Goal: Information Seeking & Learning: Learn about a topic

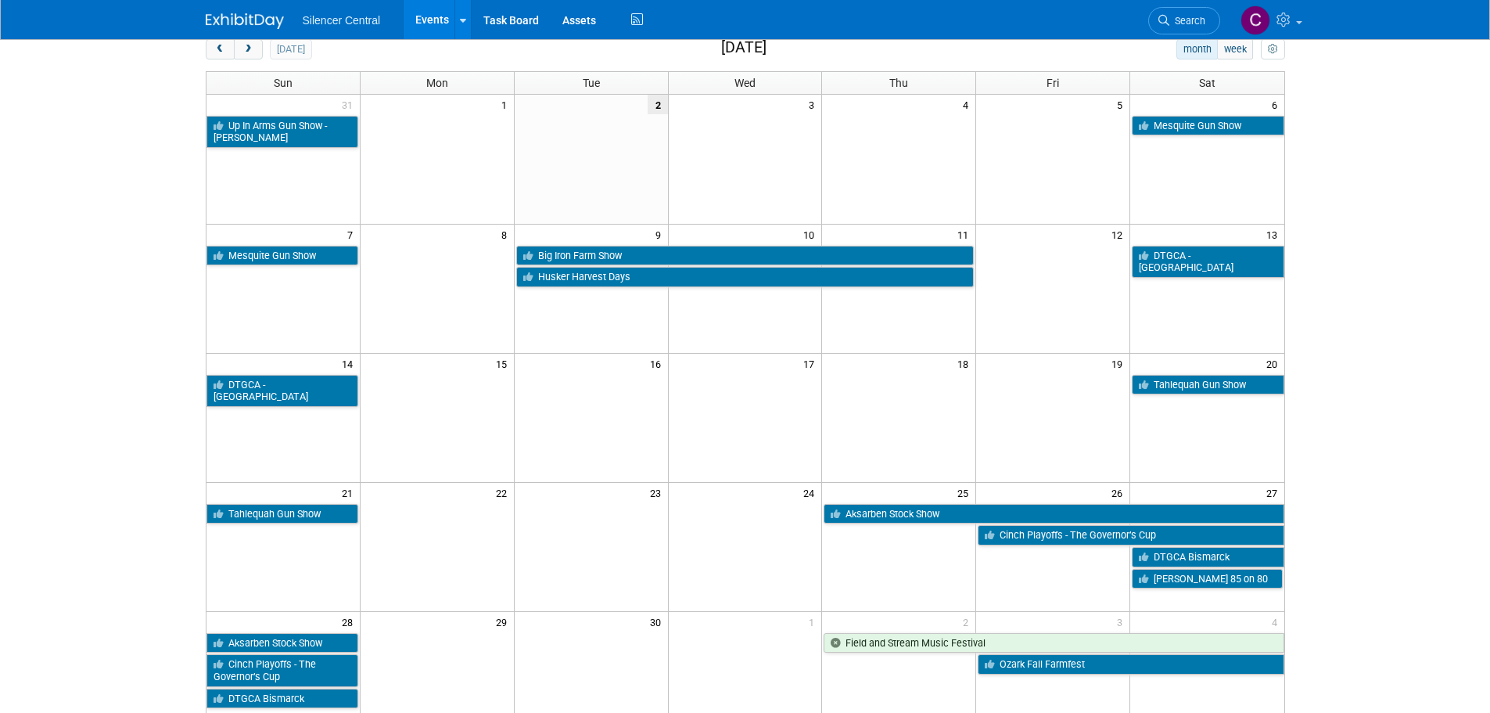
scroll to position [78, 0]
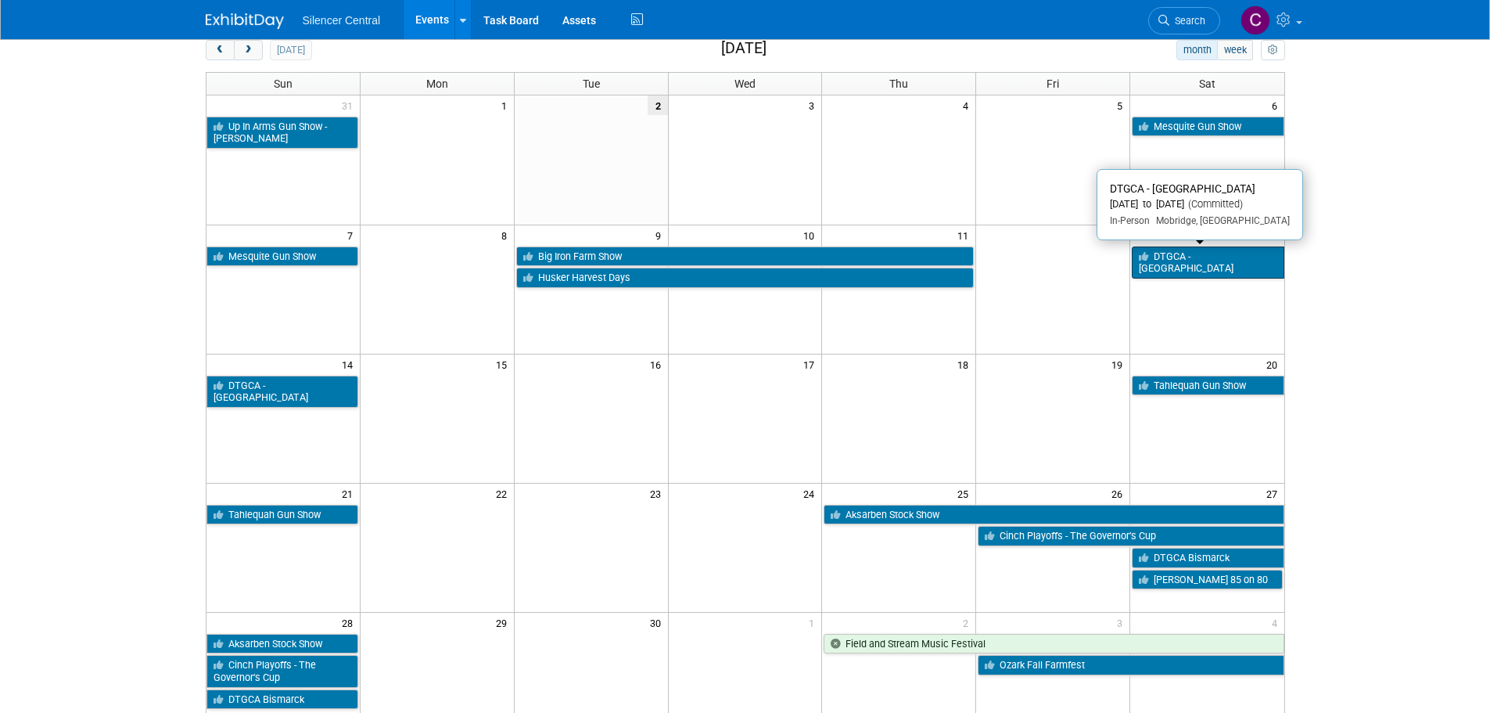
click at [1191, 257] on link "DTGCA - [GEOGRAPHIC_DATA]" at bounding box center [1208, 262] width 152 height 32
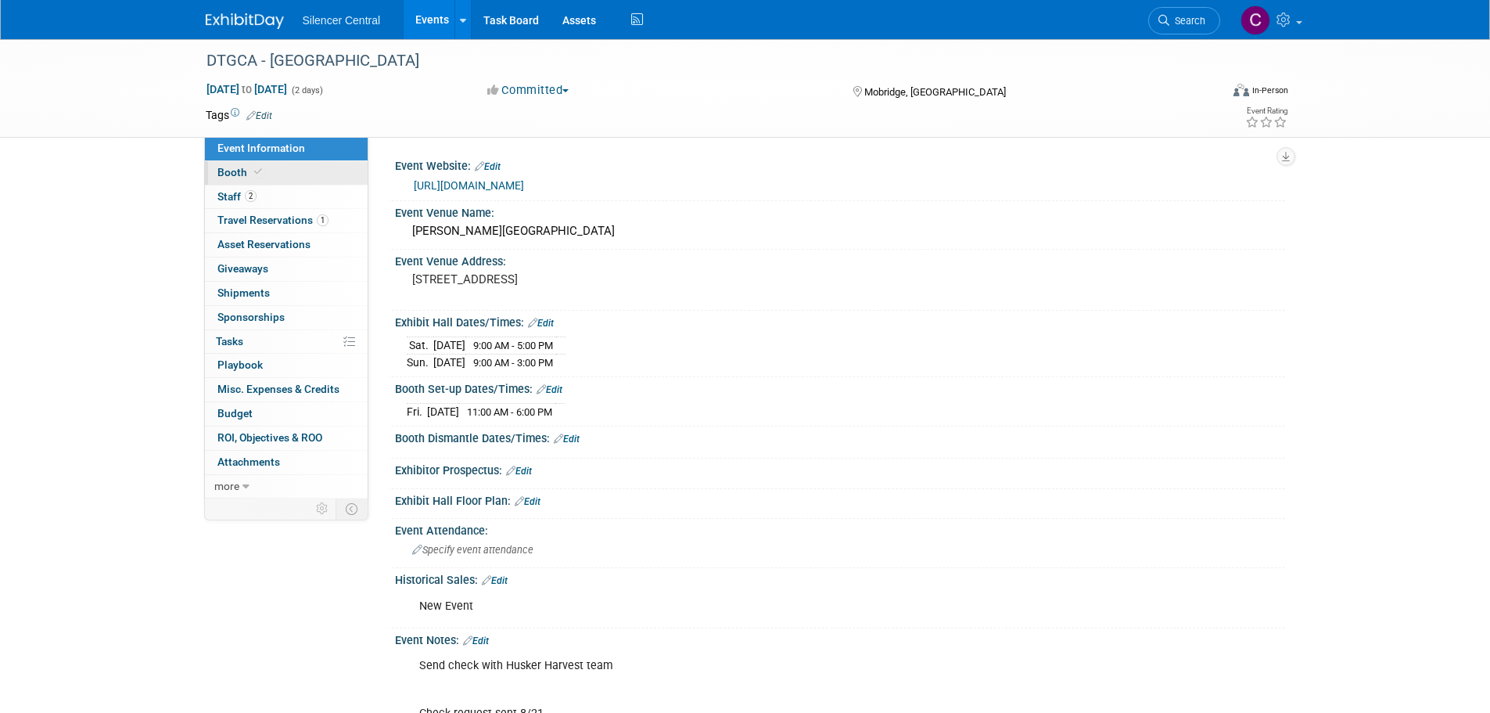
click at [301, 177] on link "Booth" at bounding box center [286, 172] width 163 height 23
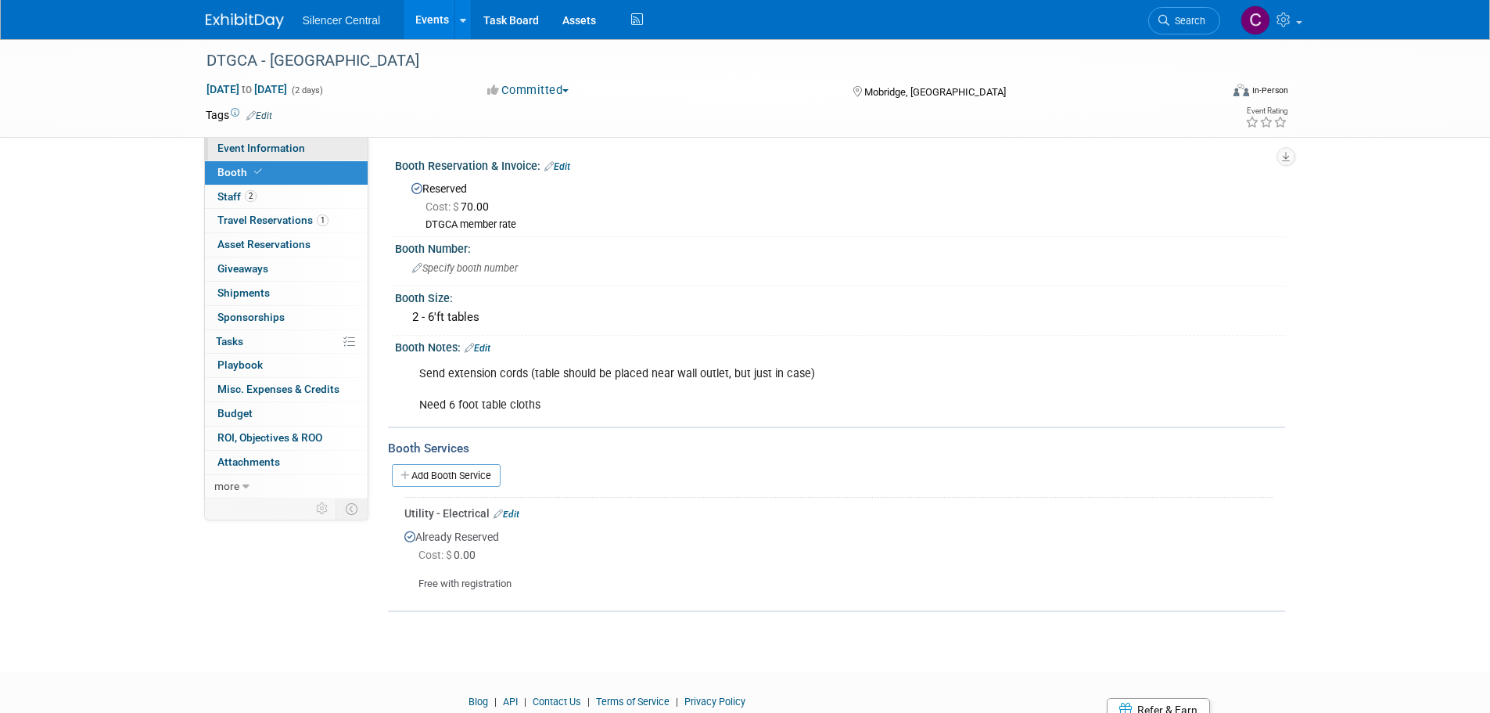
click at [279, 141] on link "Event Information" at bounding box center [286, 148] width 163 height 23
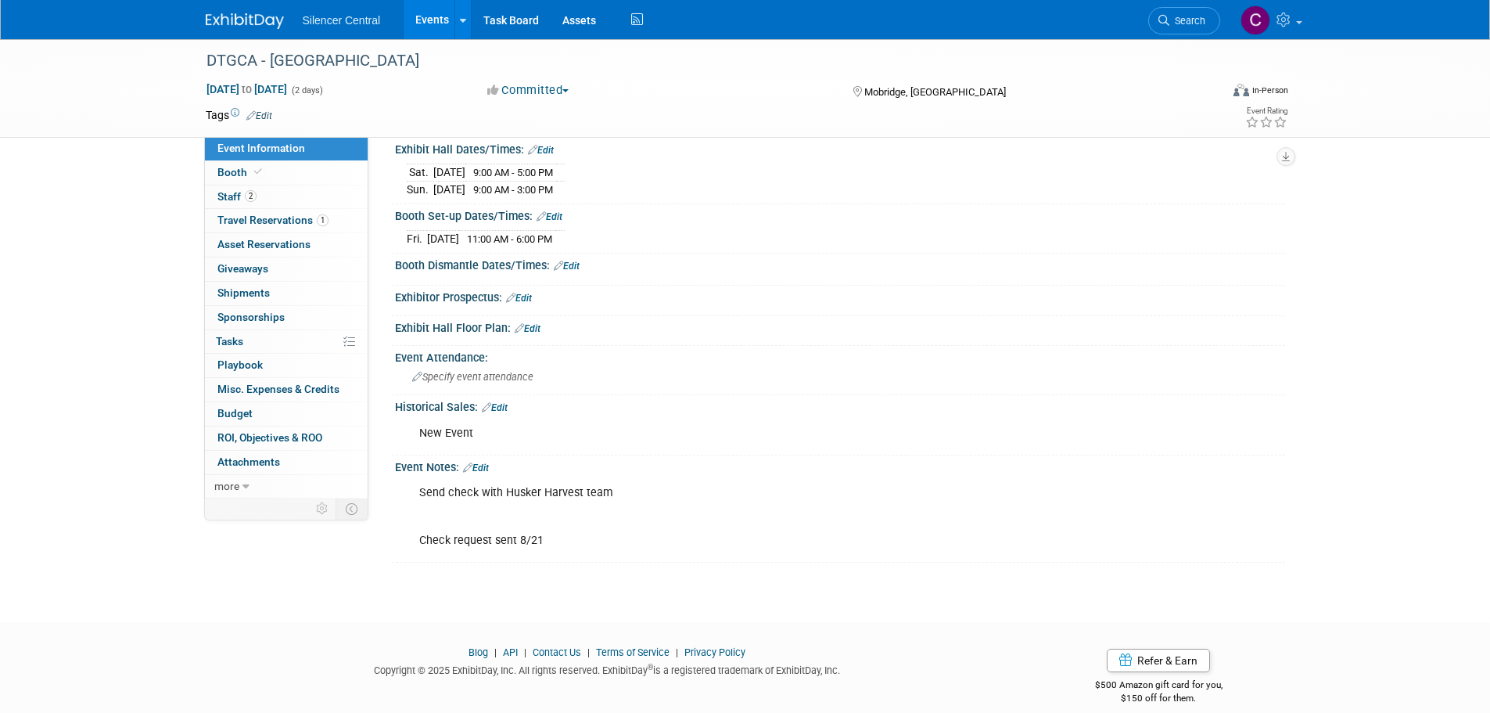
scroll to position [190, 0]
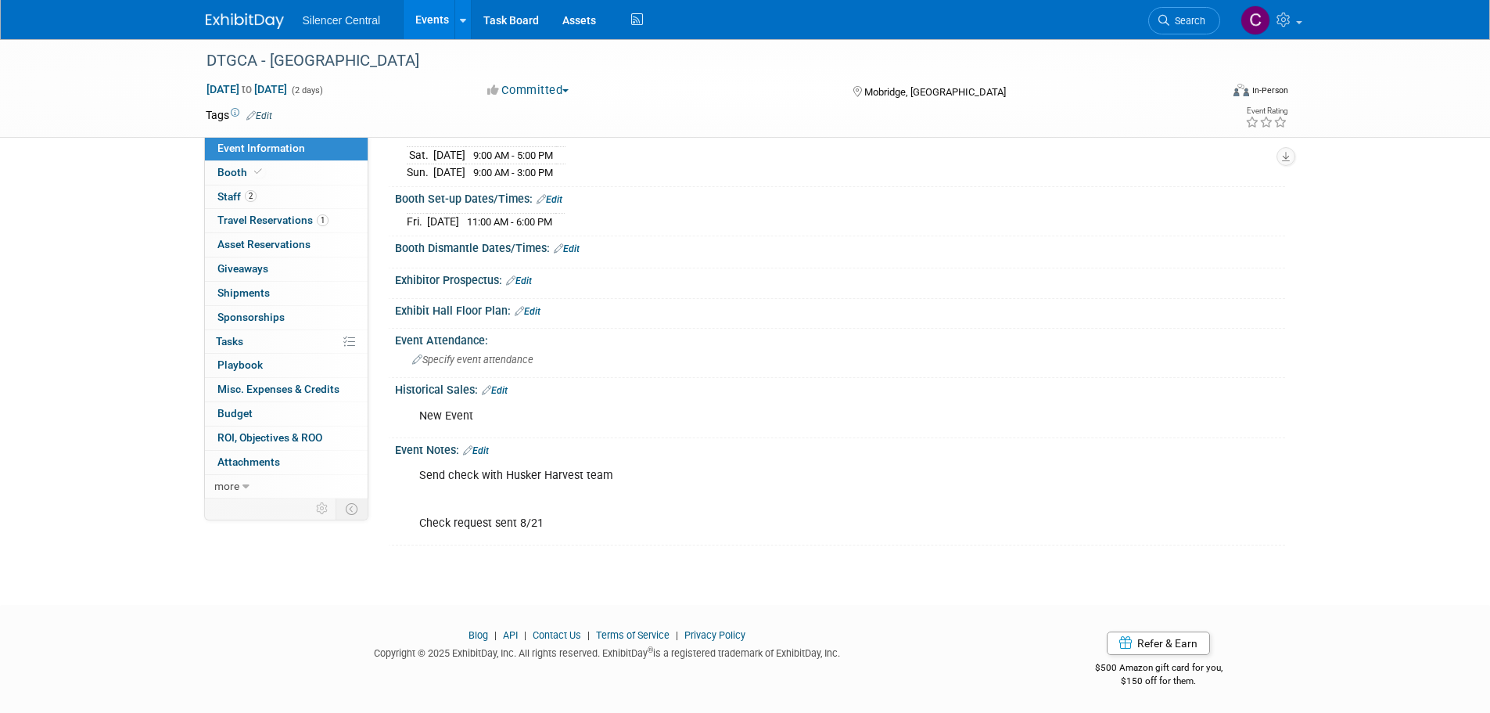
click at [256, 12] on link at bounding box center [254, 13] width 97 height 13
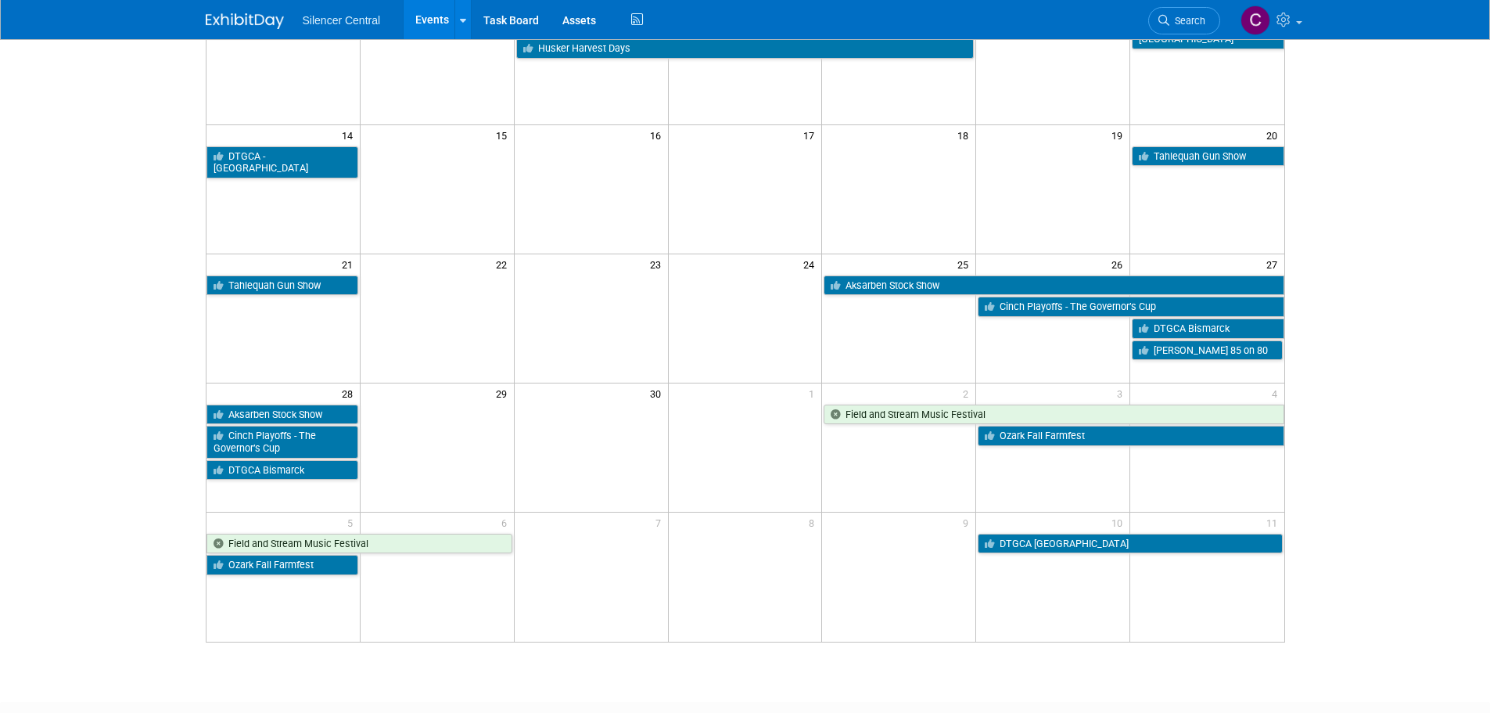
scroll to position [313, 0]
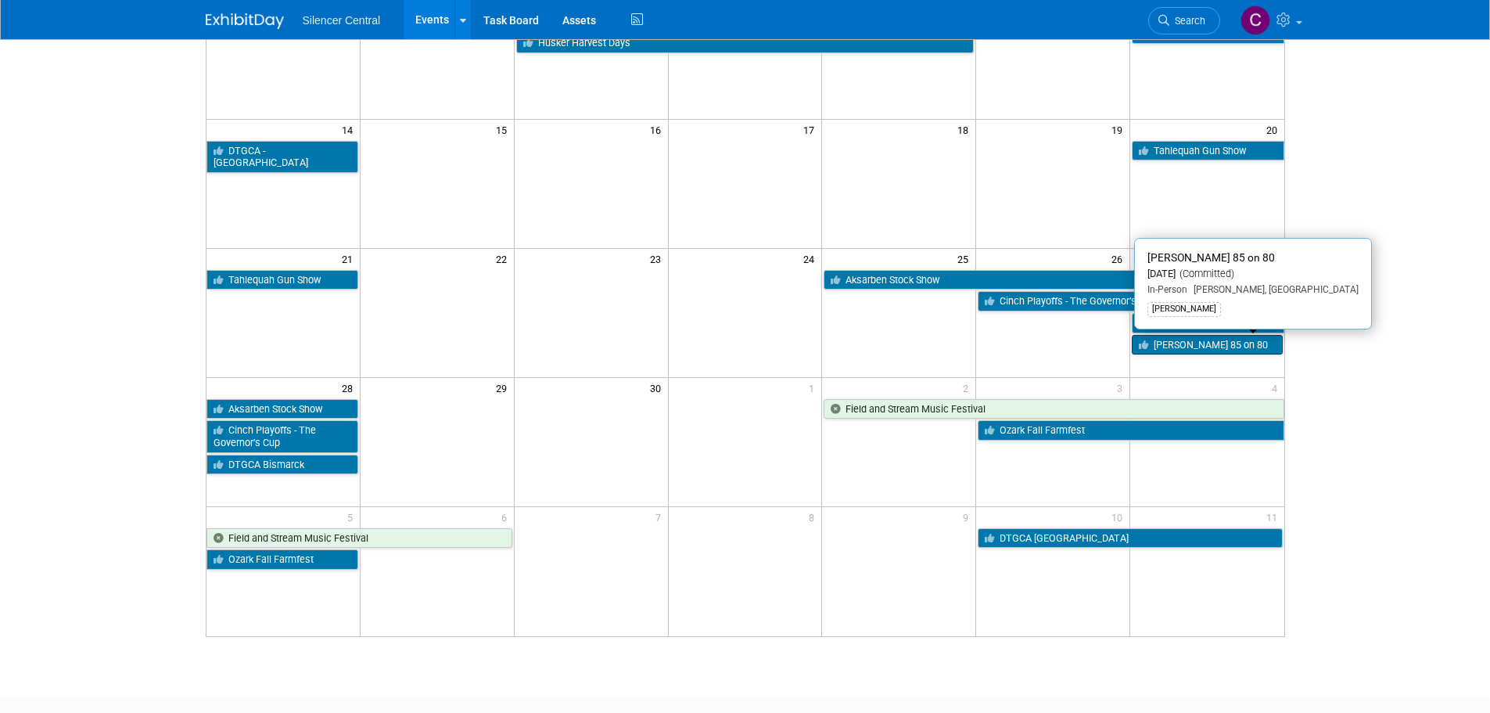
click at [1195, 352] on link "[PERSON_NAME] 85 on 80" at bounding box center [1207, 345] width 150 height 20
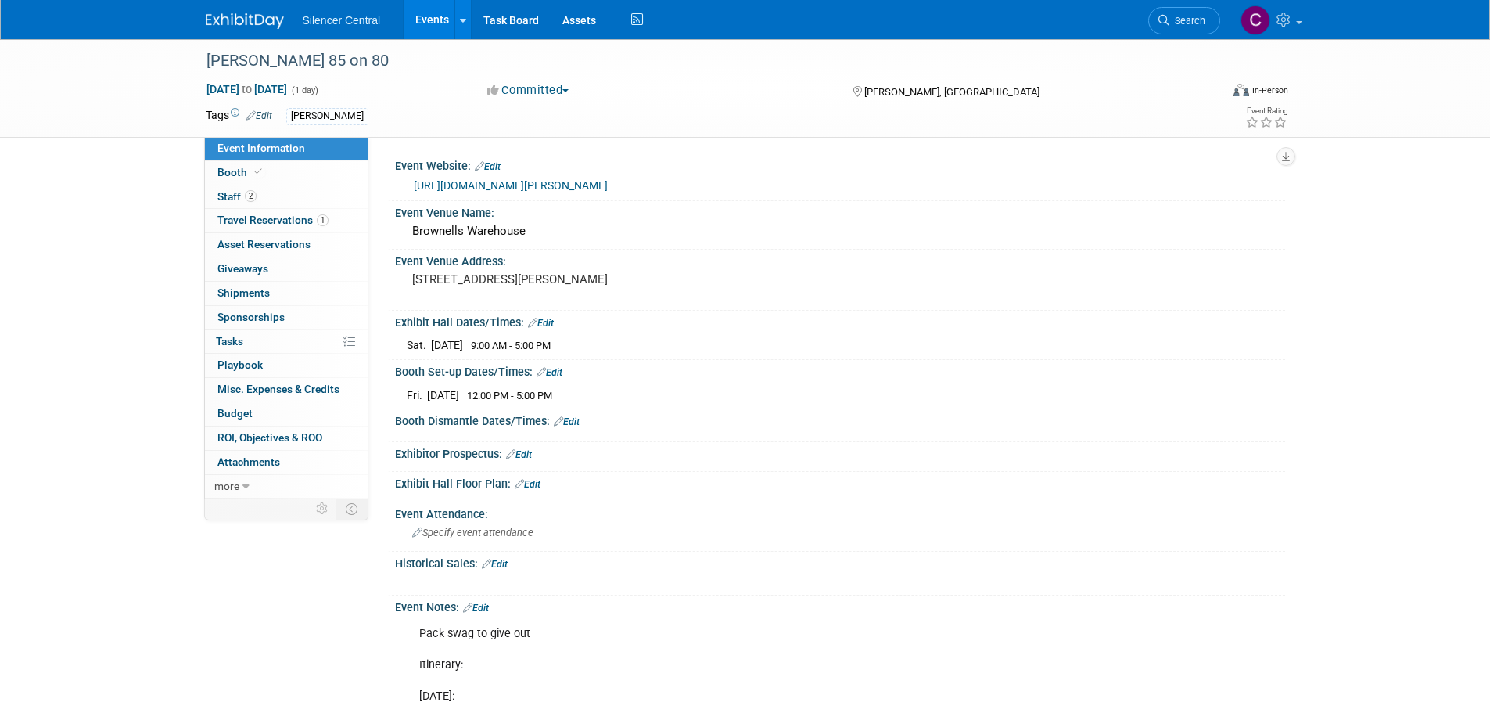
click at [212, 26] on img at bounding box center [245, 21] width 78 height 16
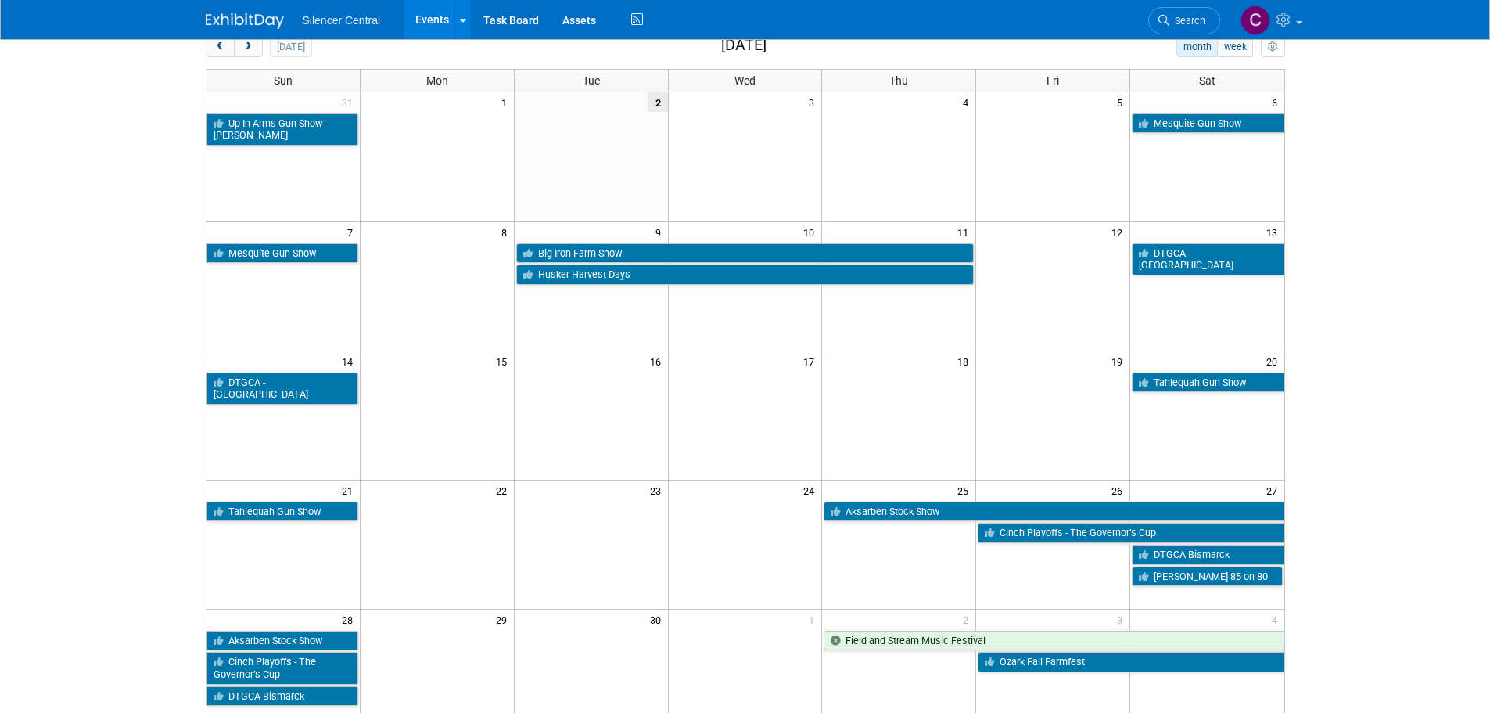
scroll to position [156, 0]
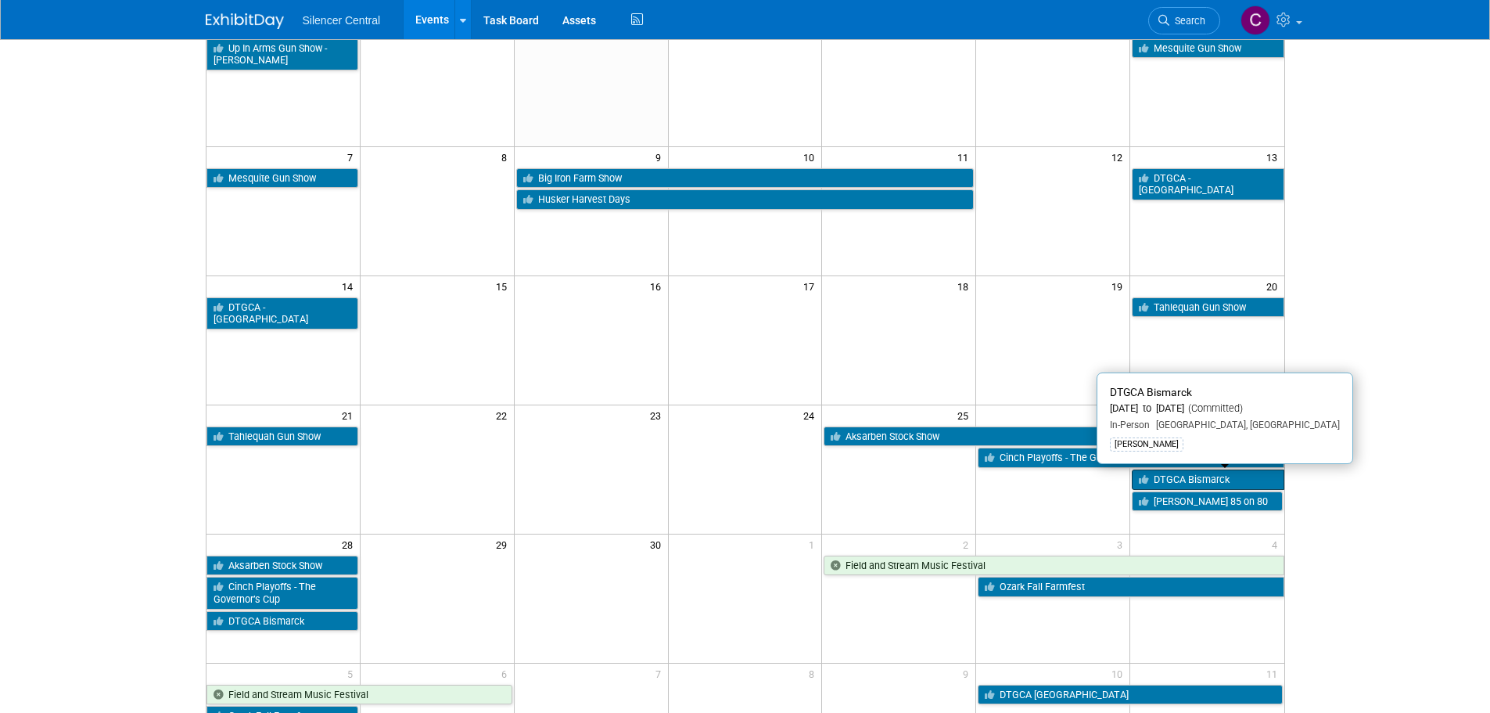
click at [1228, 481] on link "DTGCA Bismarck" at bounding box center [1208, 479] width 152 height 20
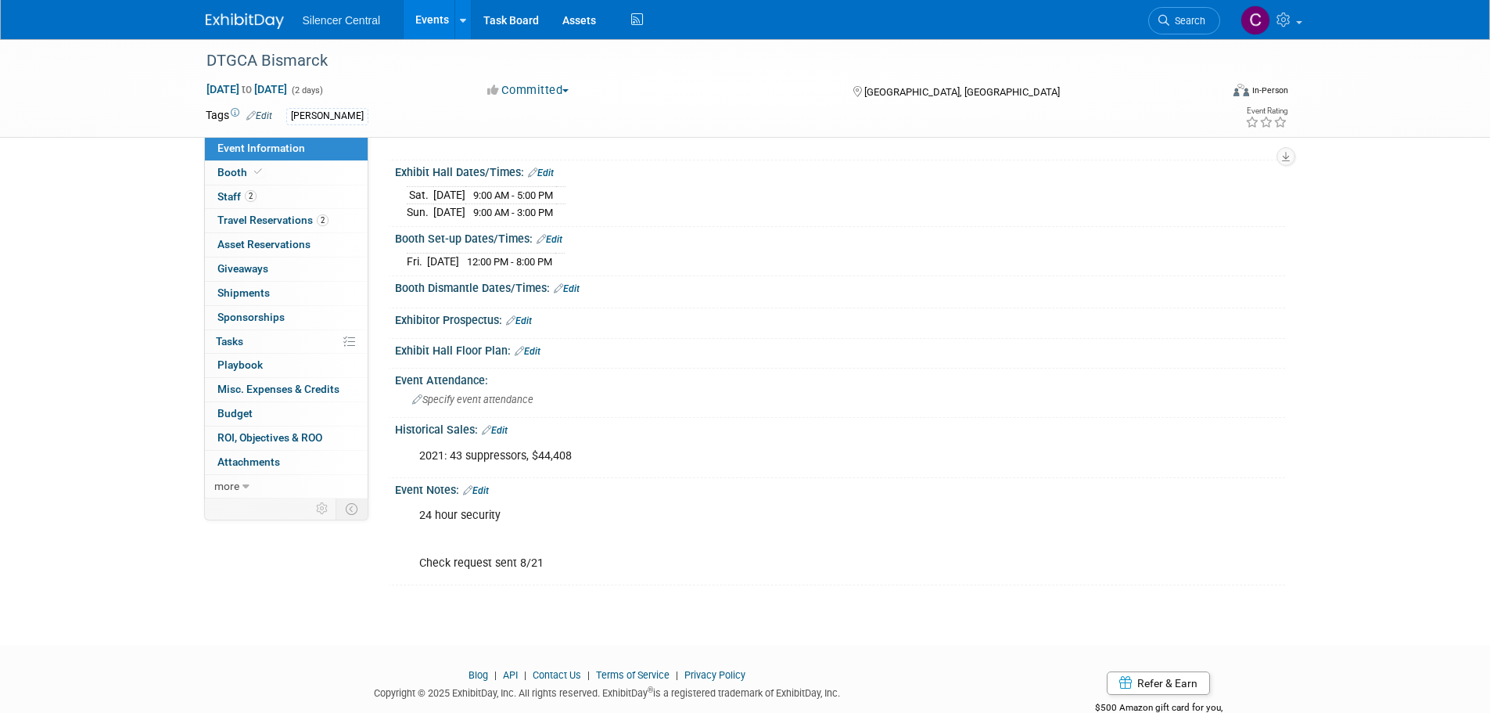
scroll to position [156, 0]
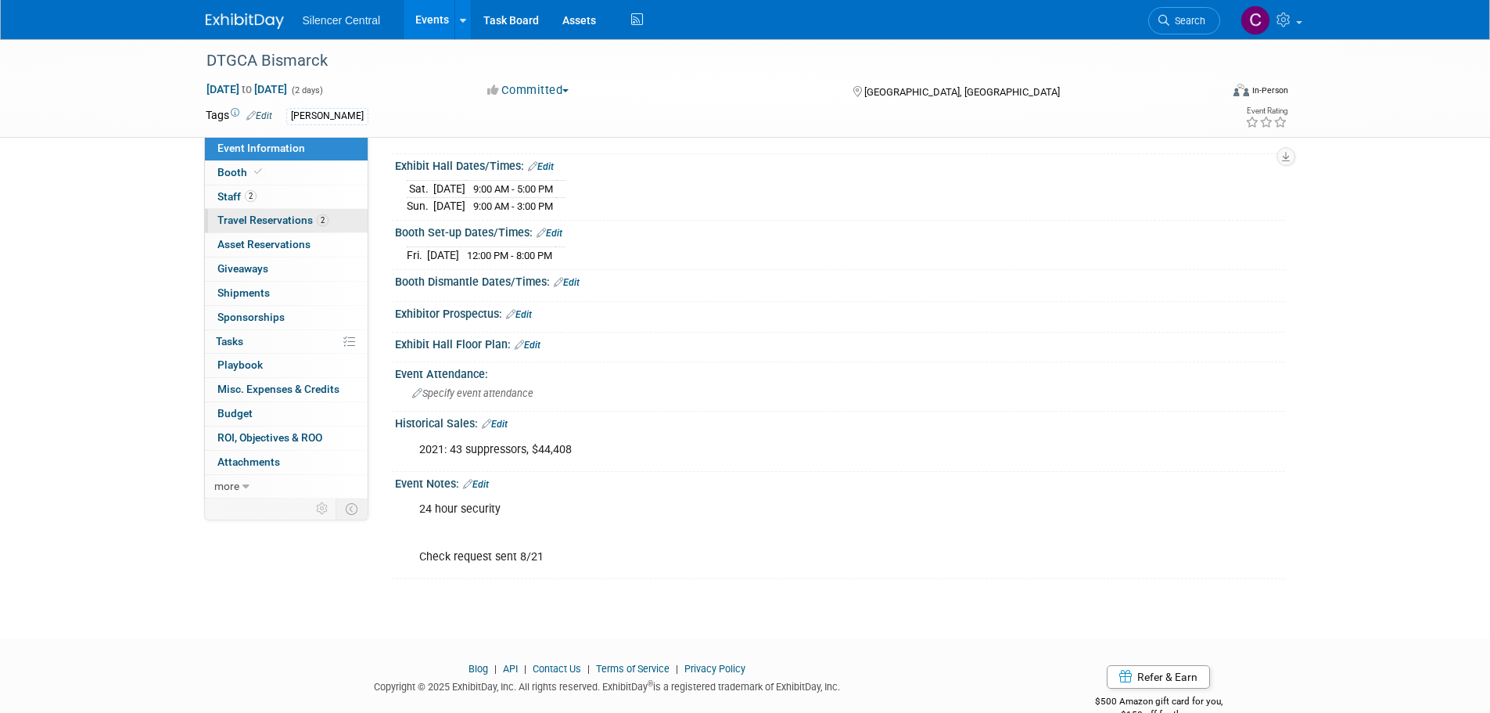
drag, startPoint x: 269, startPoint y: 168, endPoint x: 347, endPoint y: 226, distance: 96.7
click at [269, 168] on link "Booth" at bounding box center [286, 172] width 163 height 23
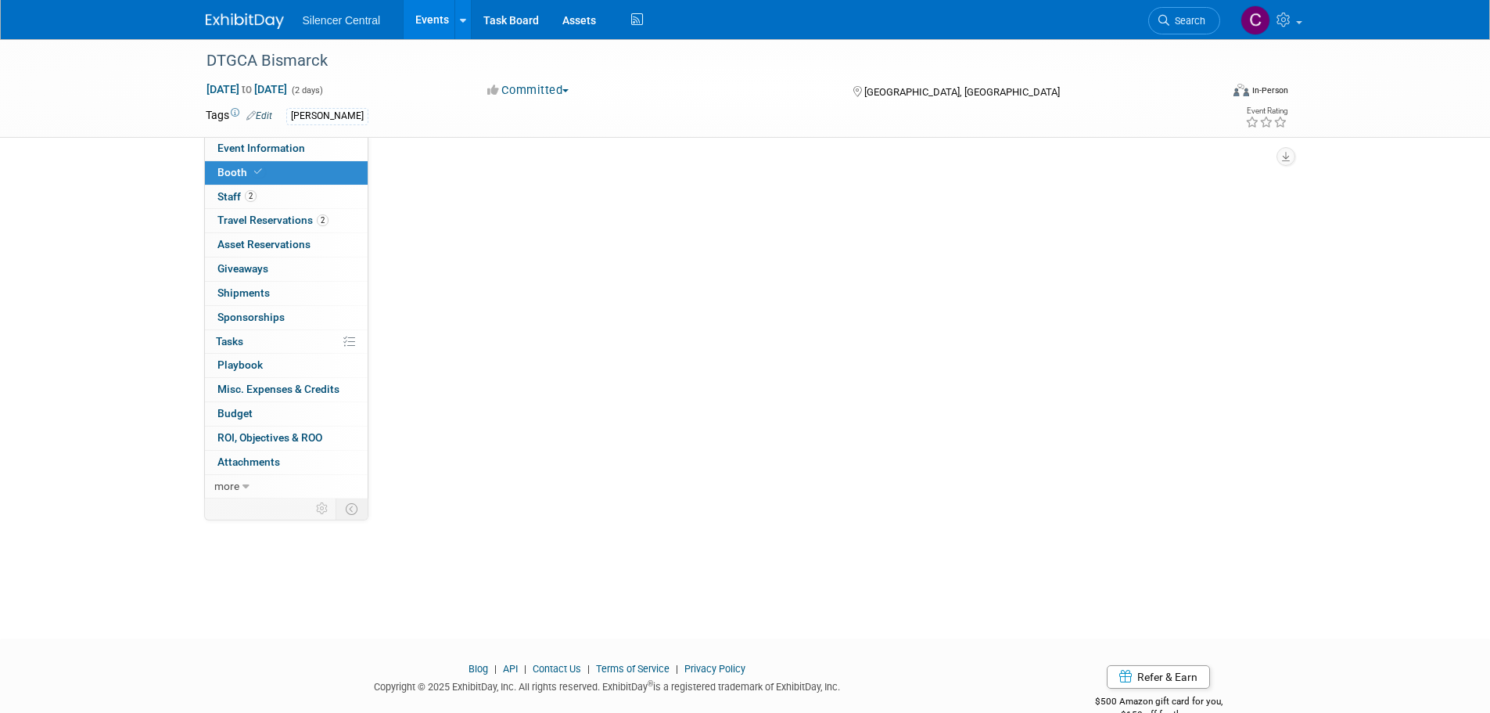
scroll to position [0, 0]
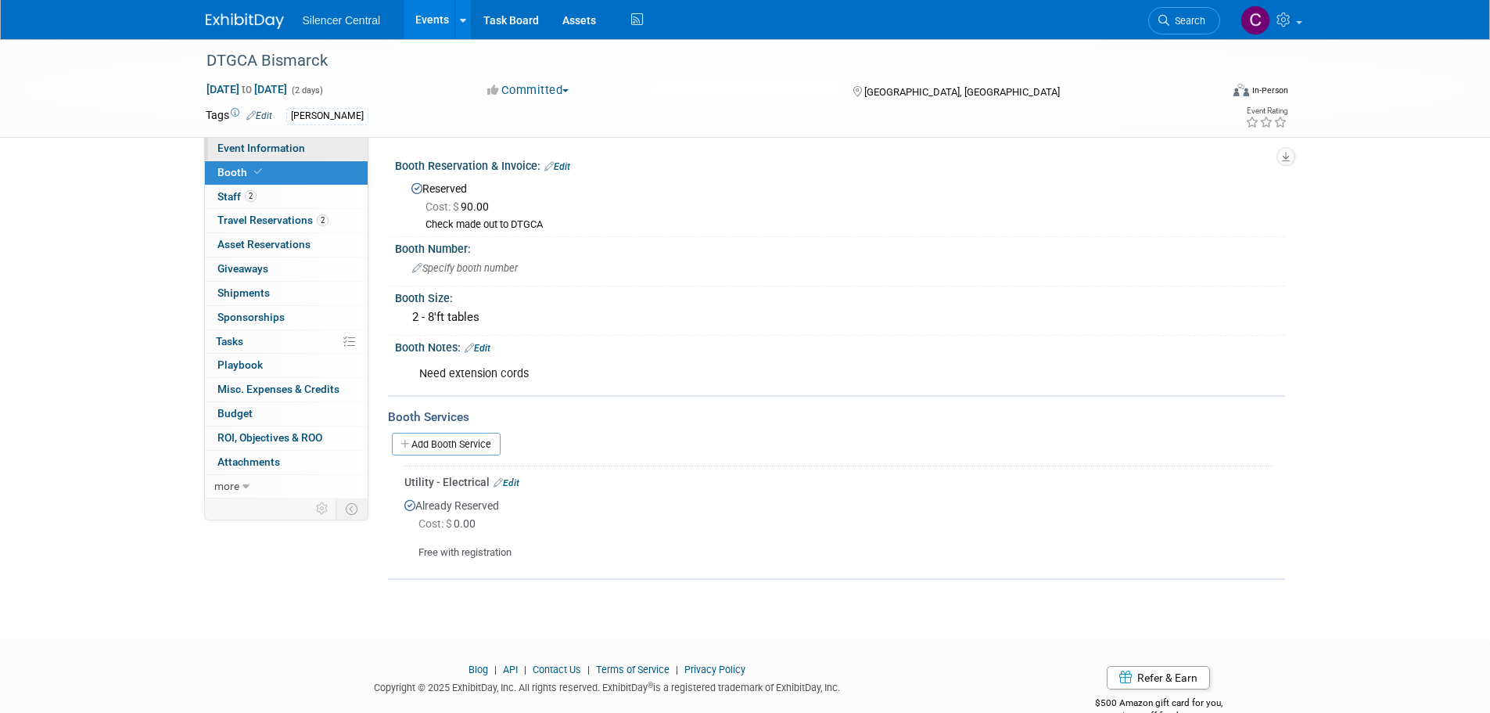
click at [262, 148] on span "Event Information" at bounding box center [261, 148] width 88 height 13
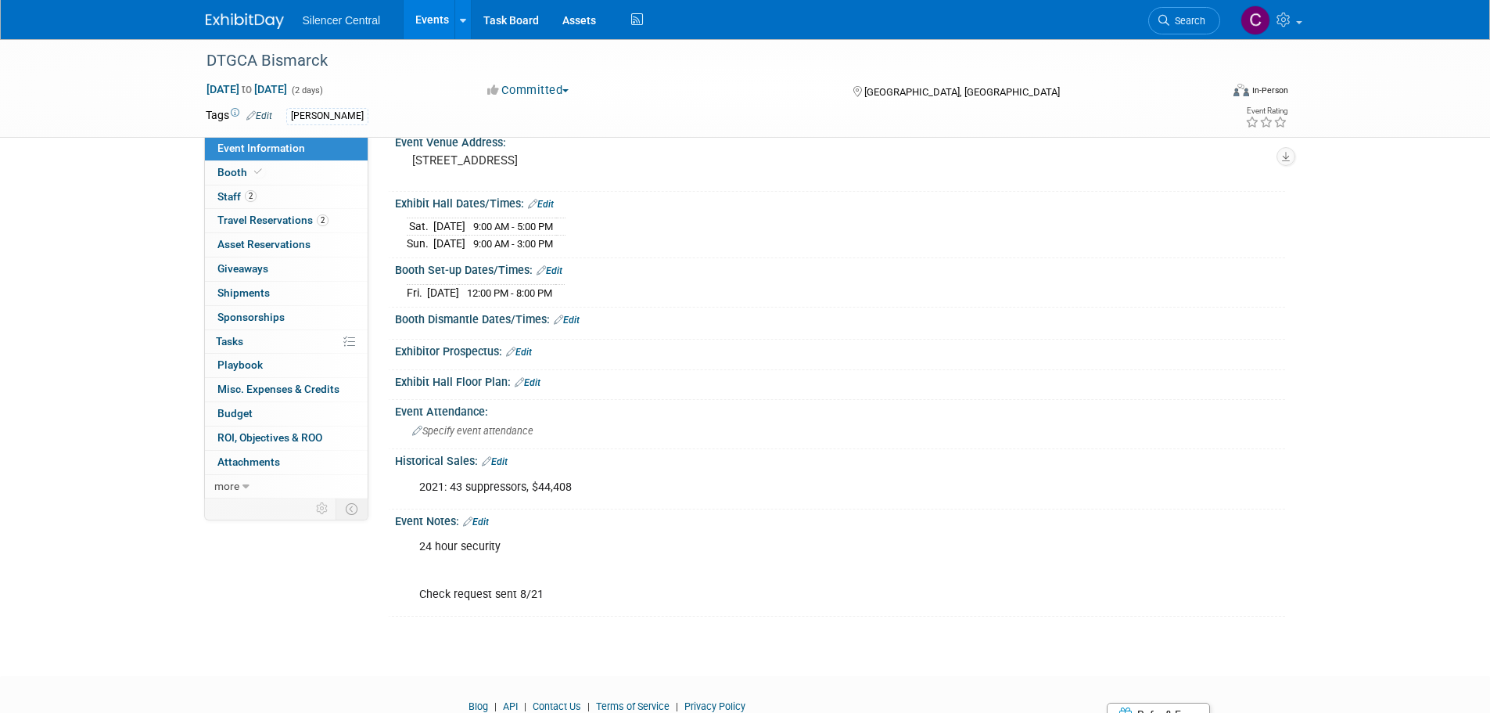
scroll to position [156, 0]
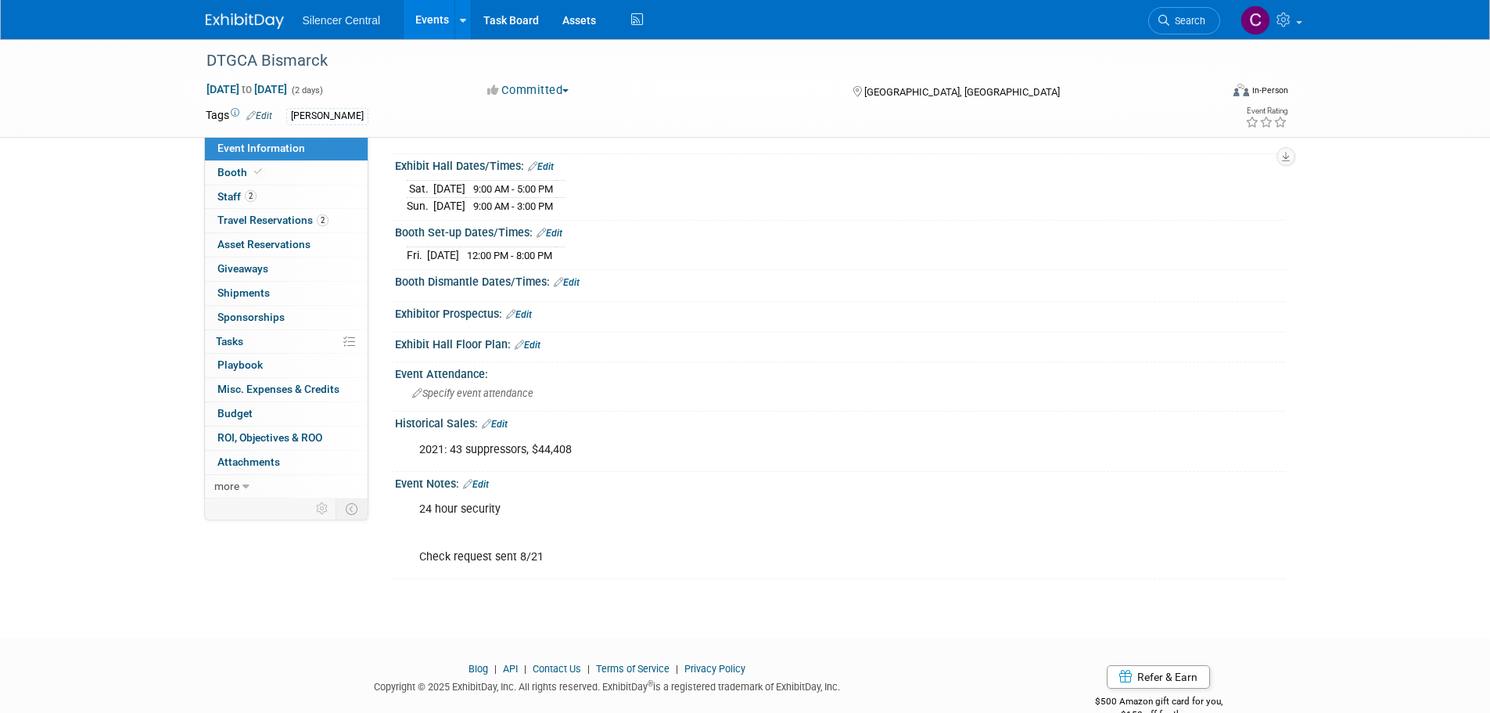
click at [214, 15] on img at bounding box center [245, 21] width 78 height 16
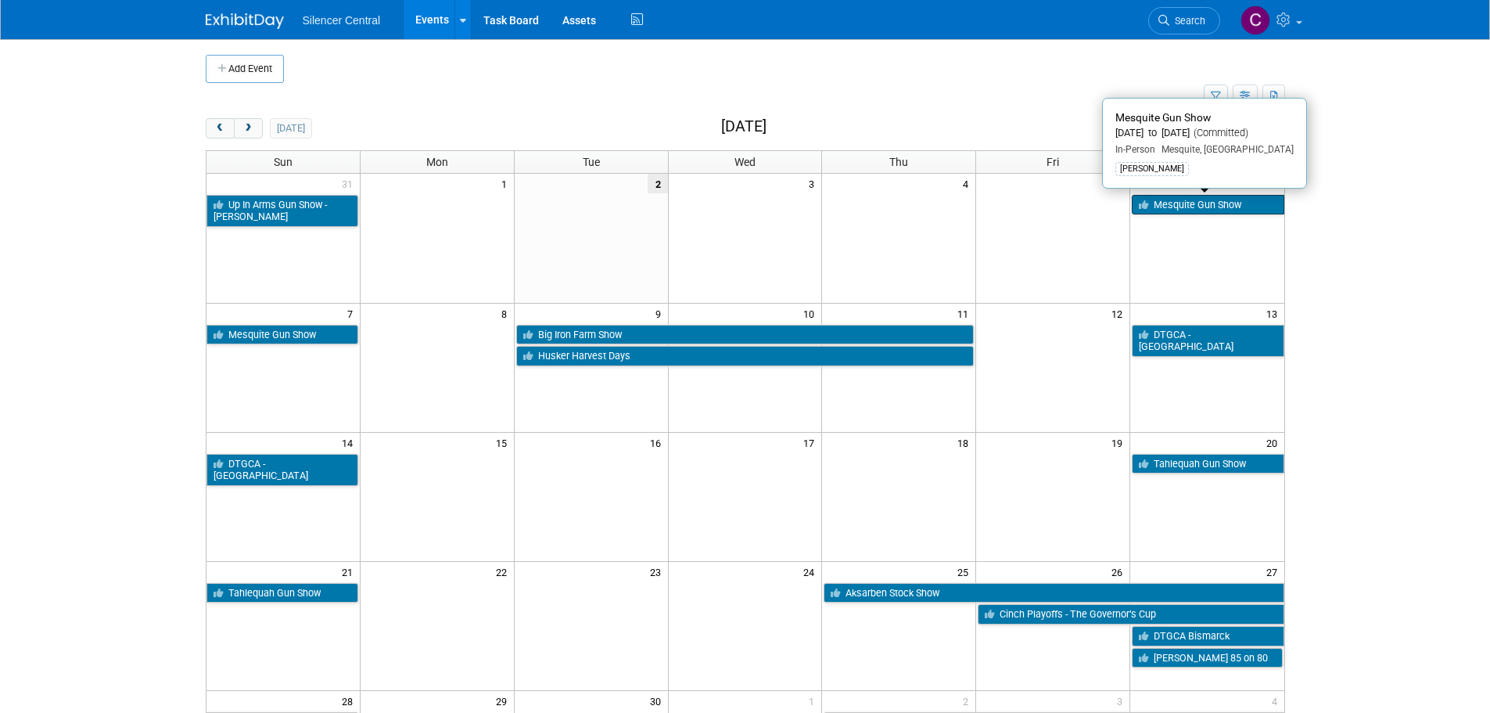
click at [1196, 205] on link "Mesquite Gun Show" at bounding box center [1208, 205] width 152 height 20
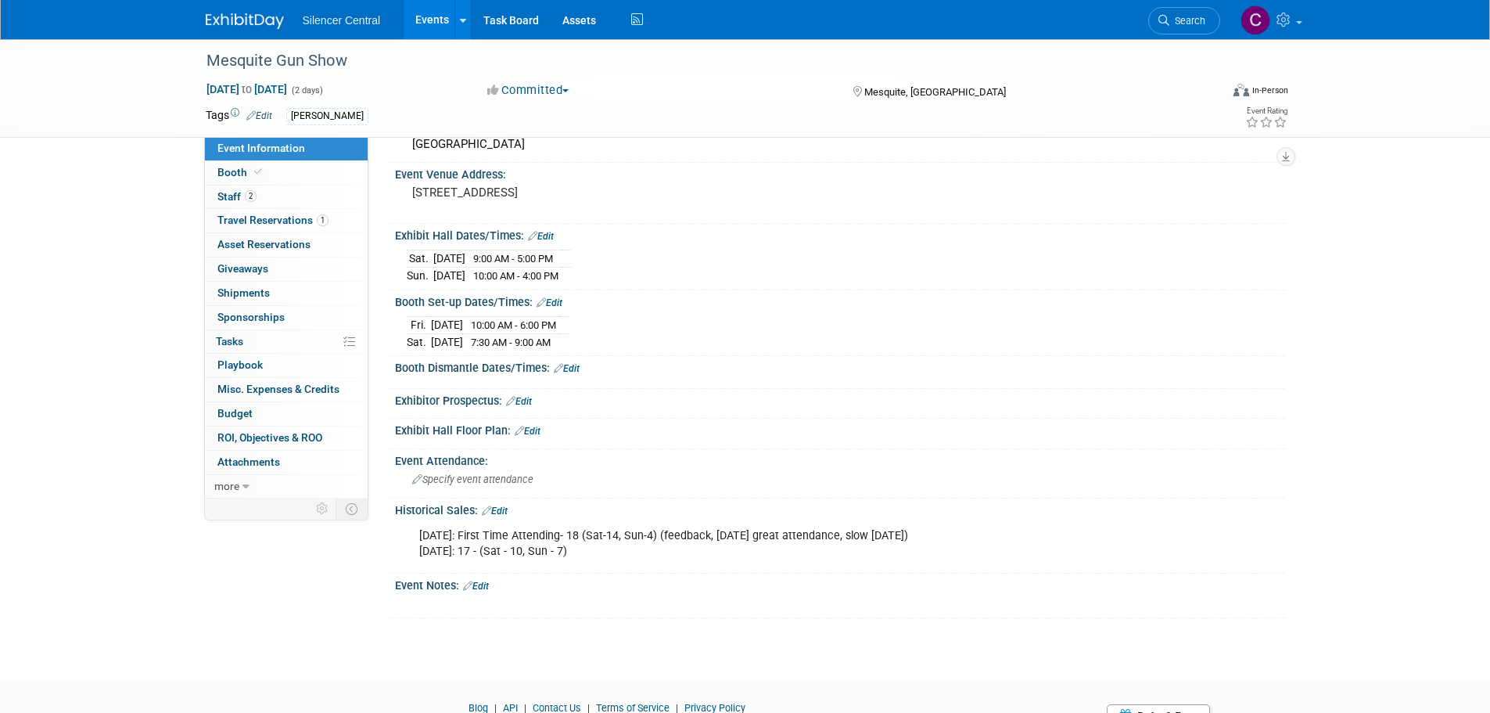
scroll to position [156, 0]
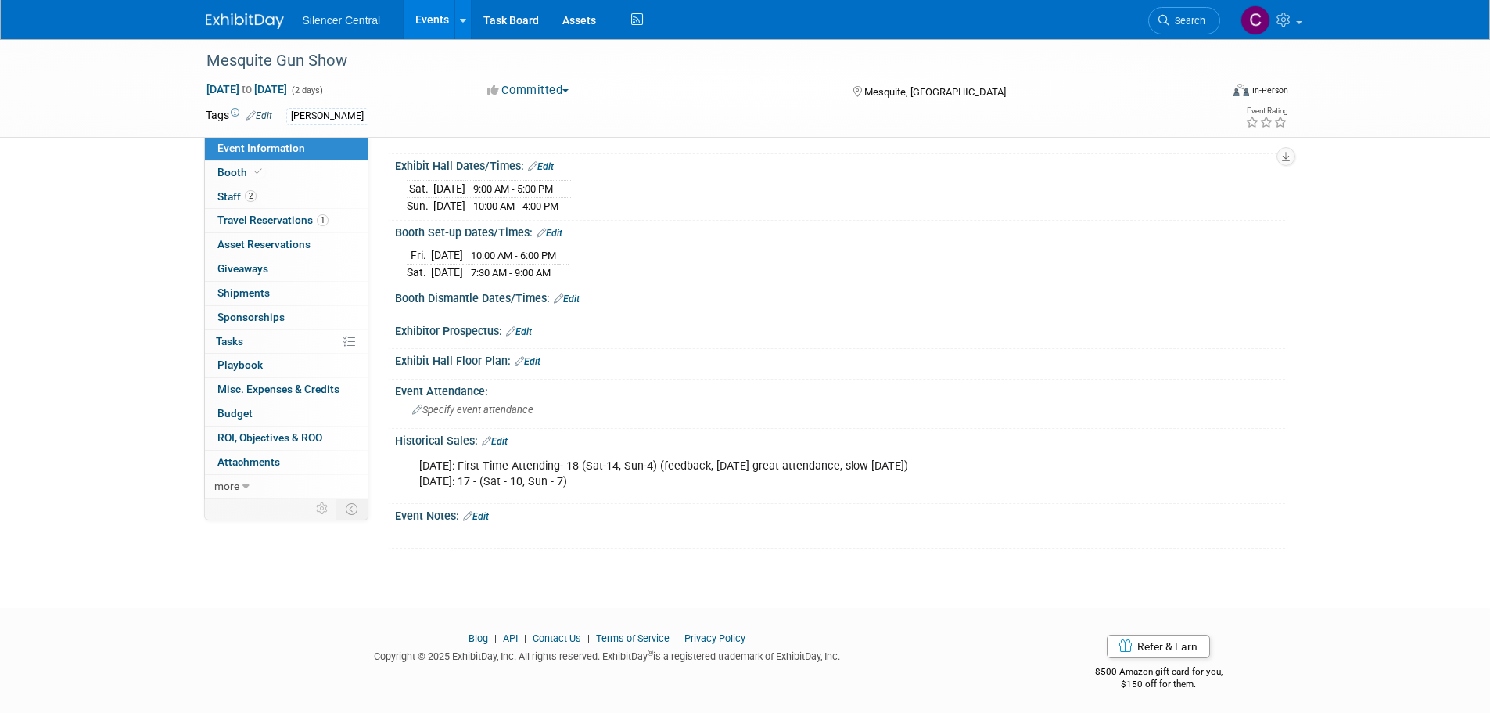
click at [487, 516] on link "Edit" at bounding box center [476, 516] width 26 height 11
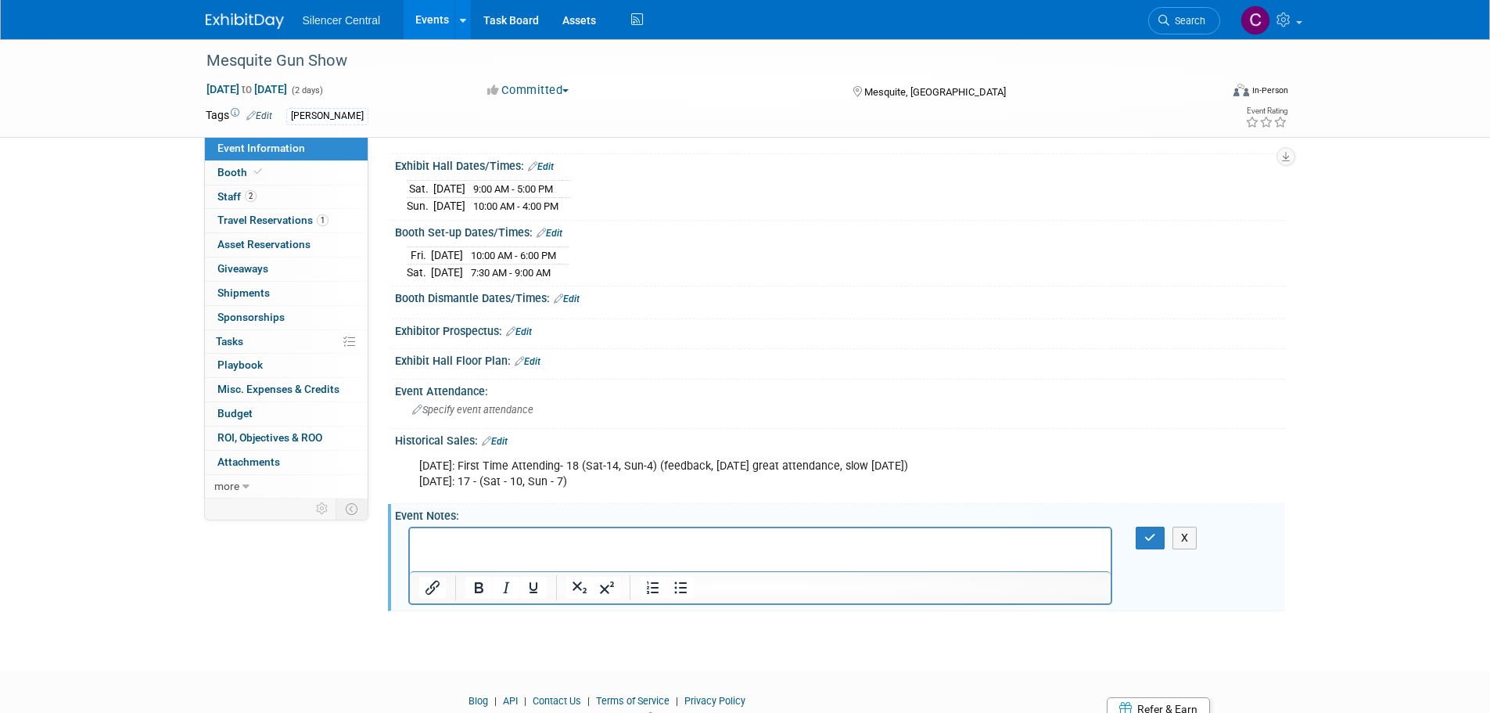
scroll to position [0, 0]
click at [1150, 541] on button "button" at bounding box center [1150, 538] width 29 height 23
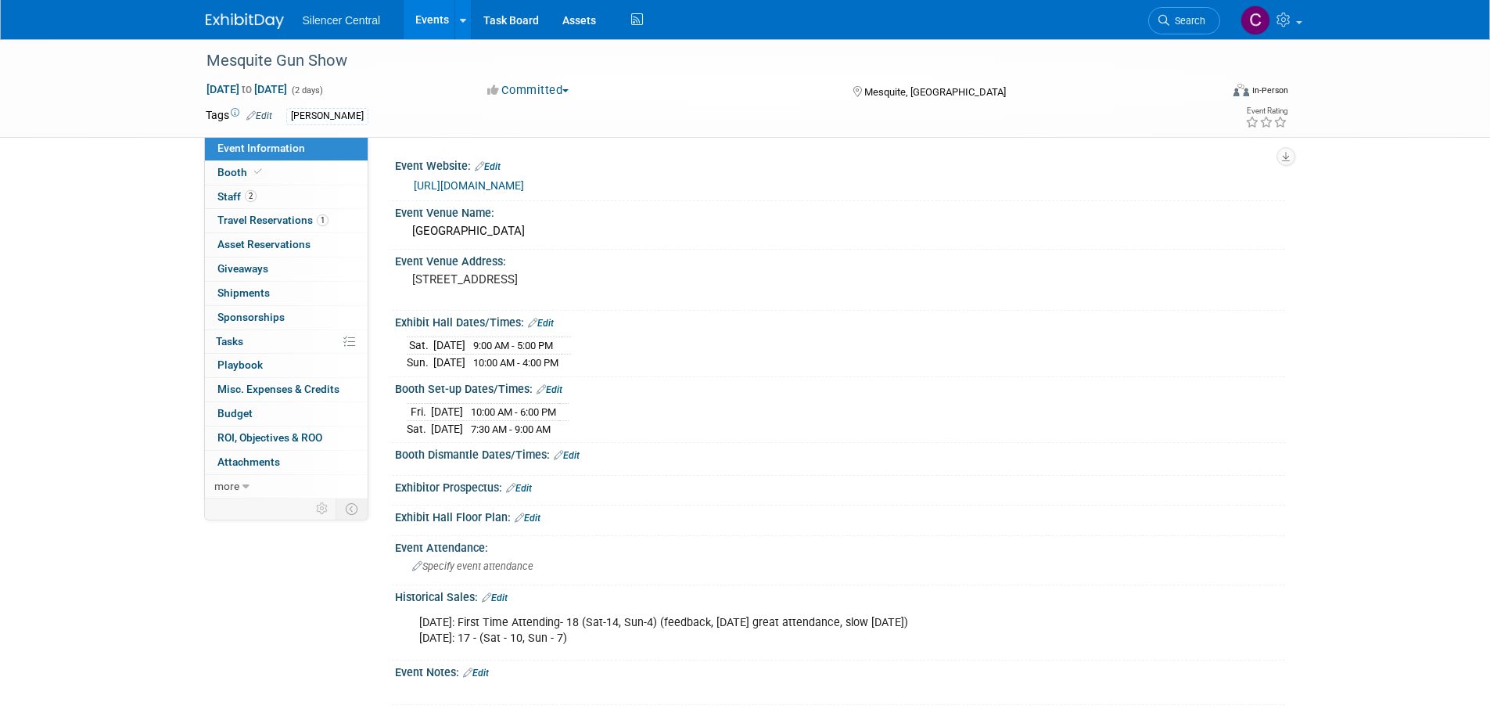
click at [239, 22] on img at bounding box center [245, 21] width 78 height 16
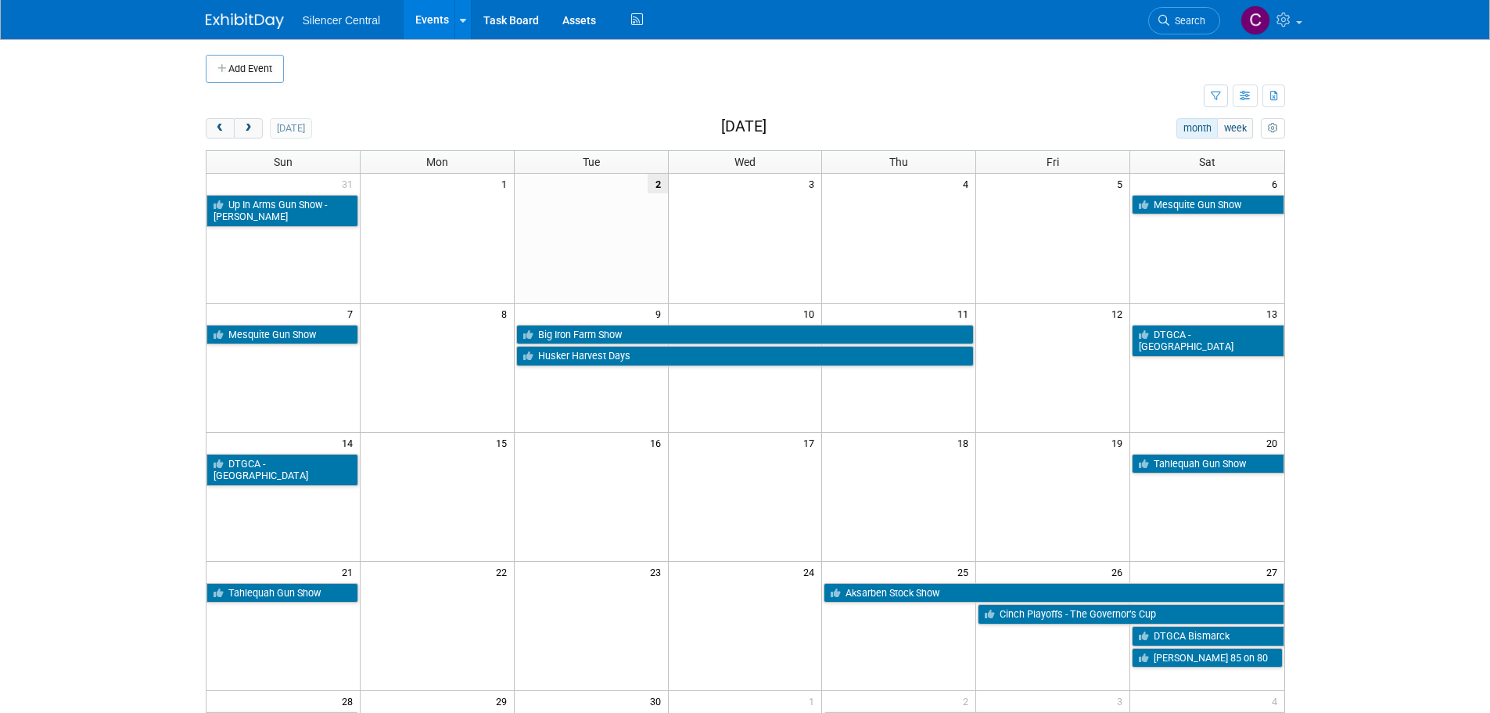
drag, startPoint x: 250, startPoint y: 128, endPoint x: 287, endPoint y: 148, distance: 42.0
click at [251, 128] on span "next" at bounding box center [249, 129] width 12 height 10
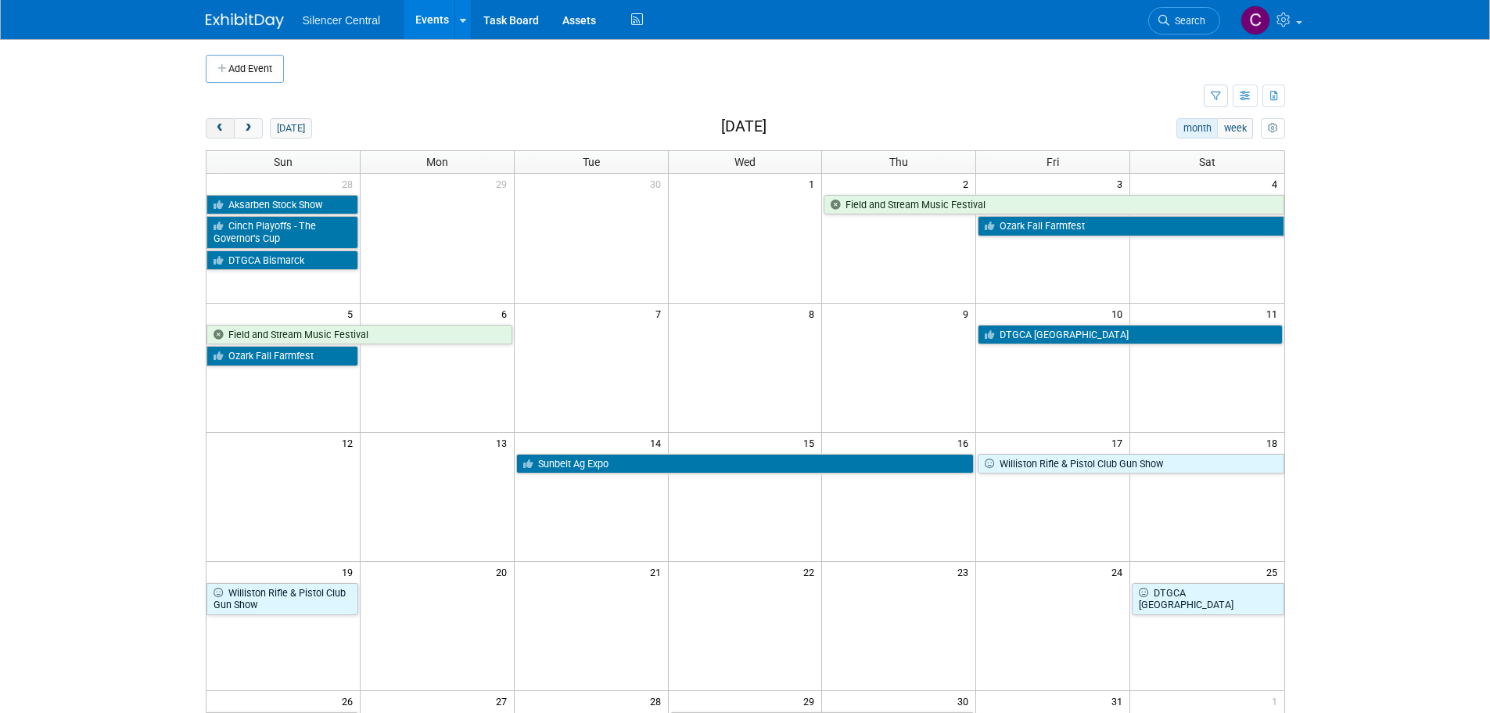
click at [220, 126] on span "prev" at bounding box center [220, 129] width 12 height 10
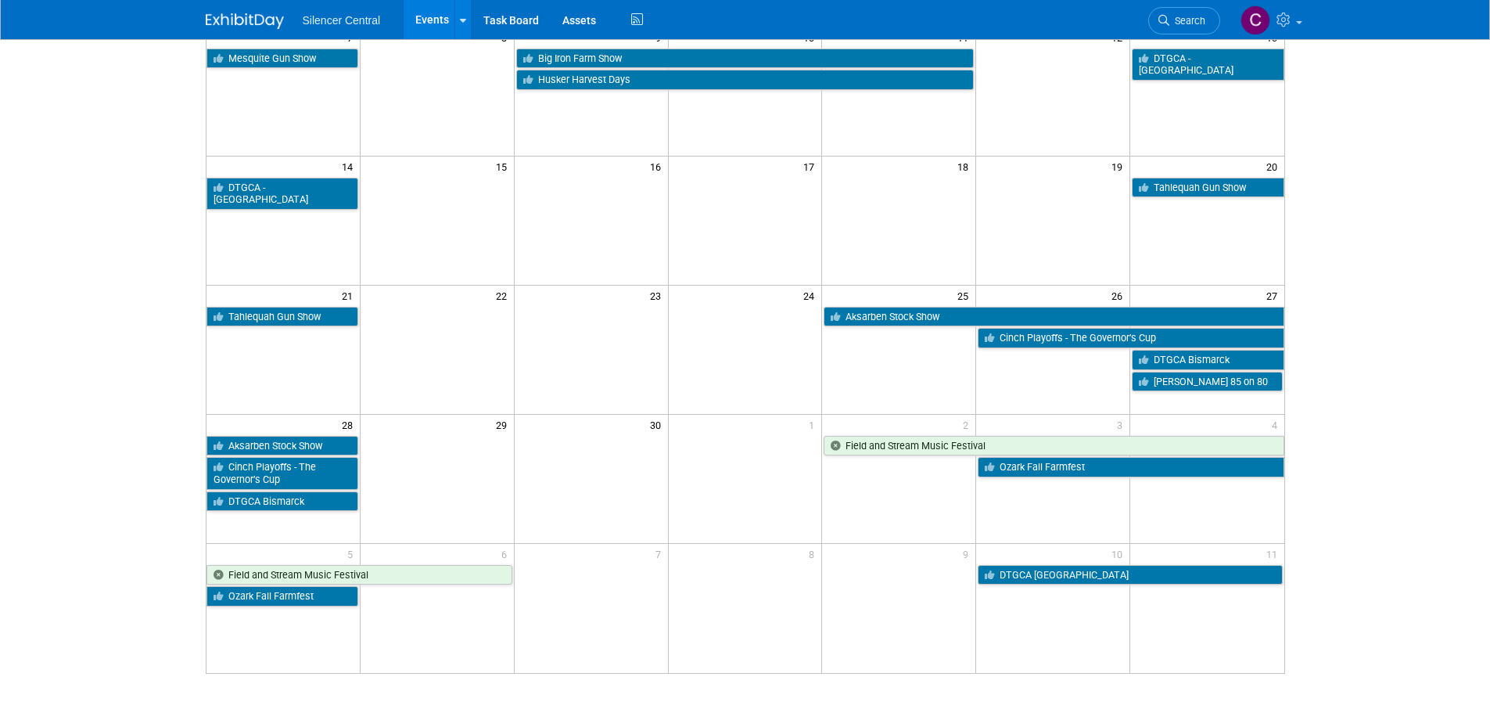
scroll to position [313, 0]
